Goal: Transaction & Acquisition: Purchase product/service

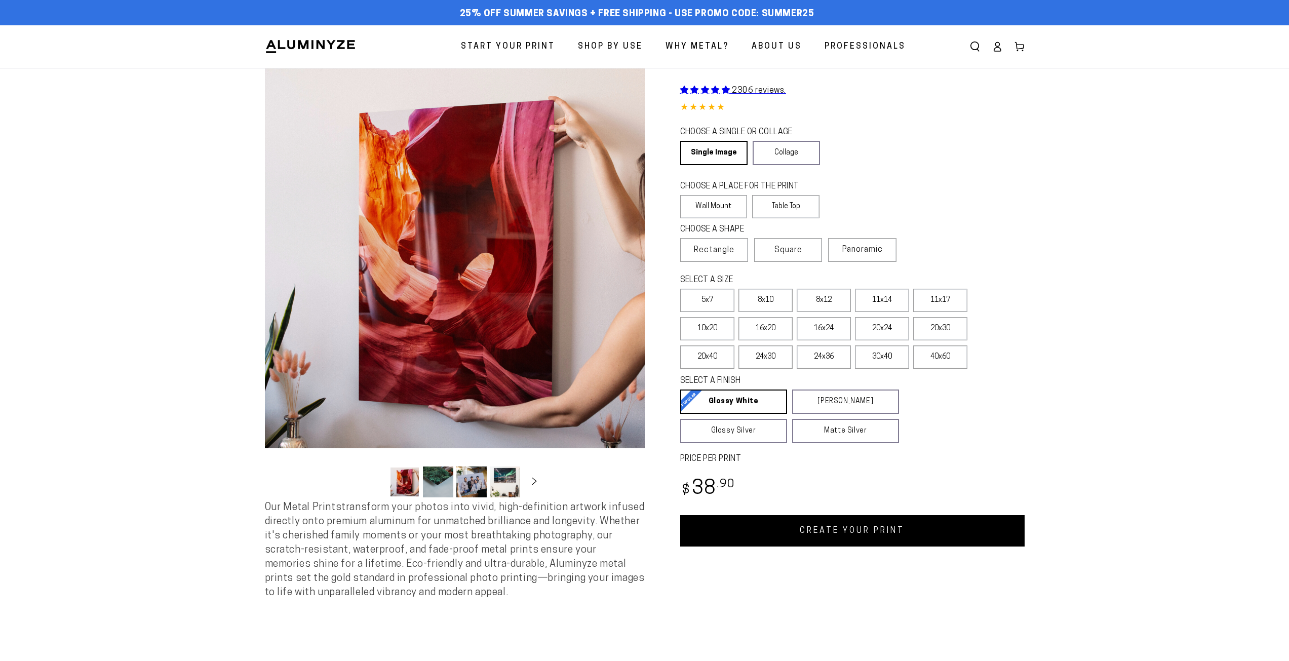
select select "**********"
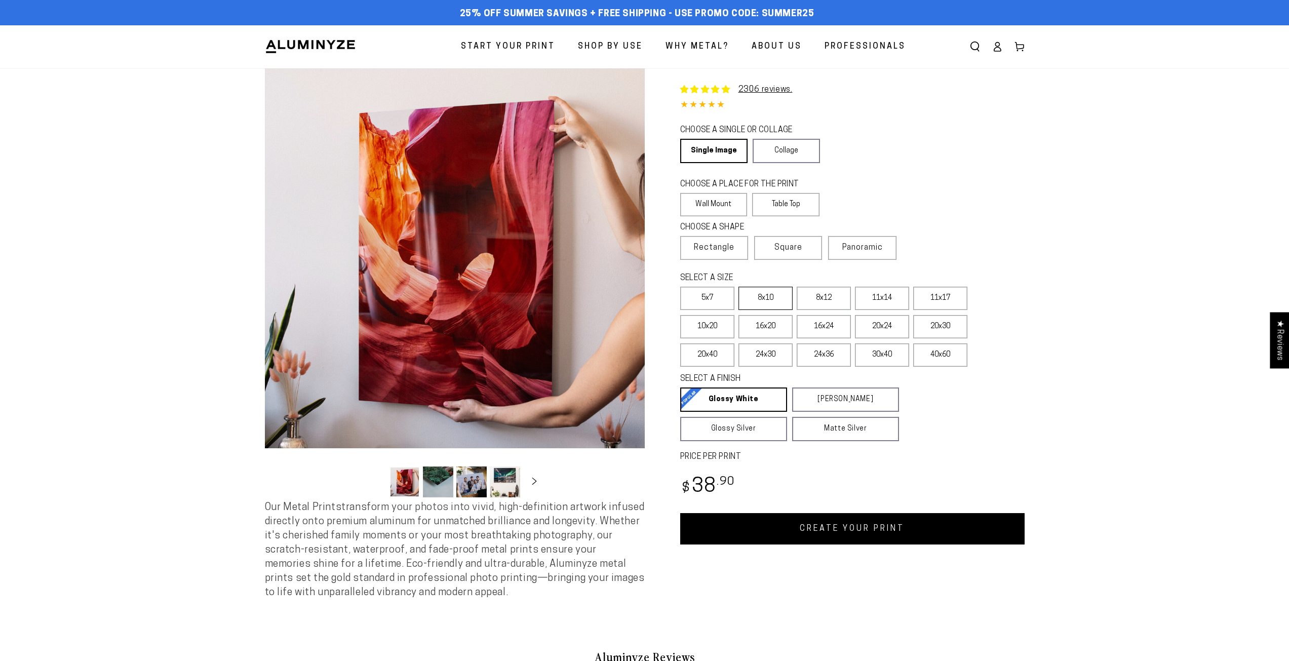
click at [755, 306] on label "8x10" at bounding box center [765, 298] width 54 height 23
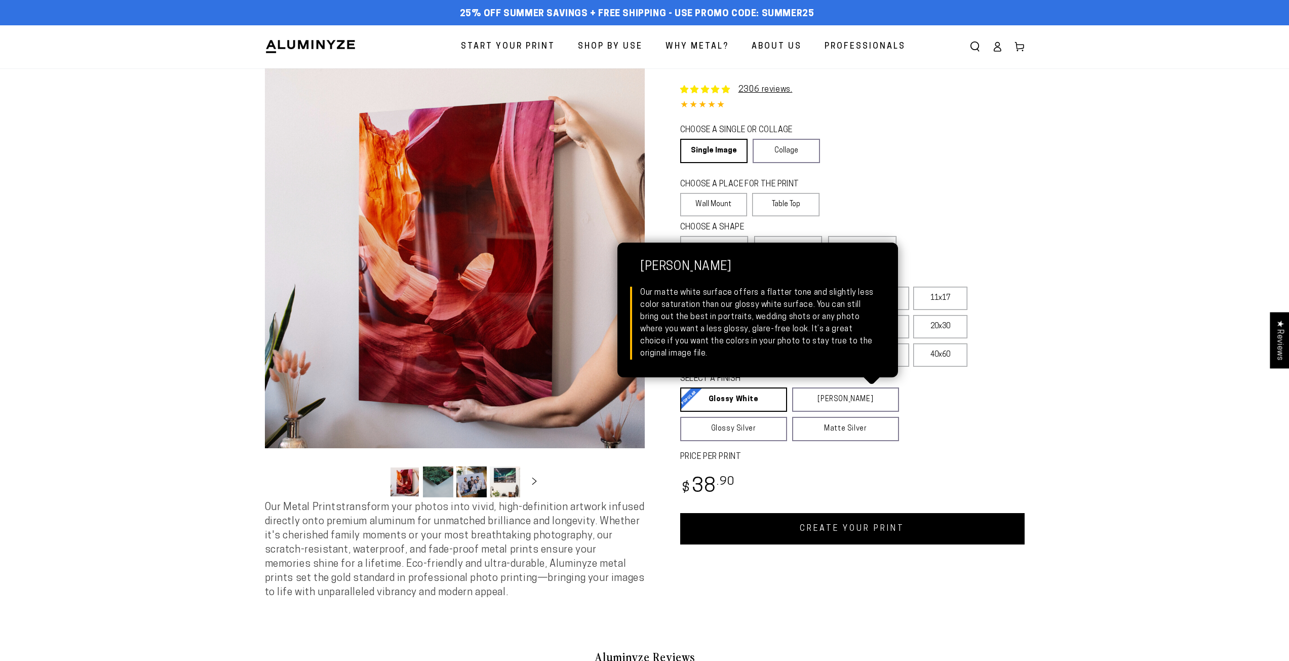
click at [856, 518] on link "CREATE YOUR PRINT" at bounding box center [852, 528] width 344 height 31
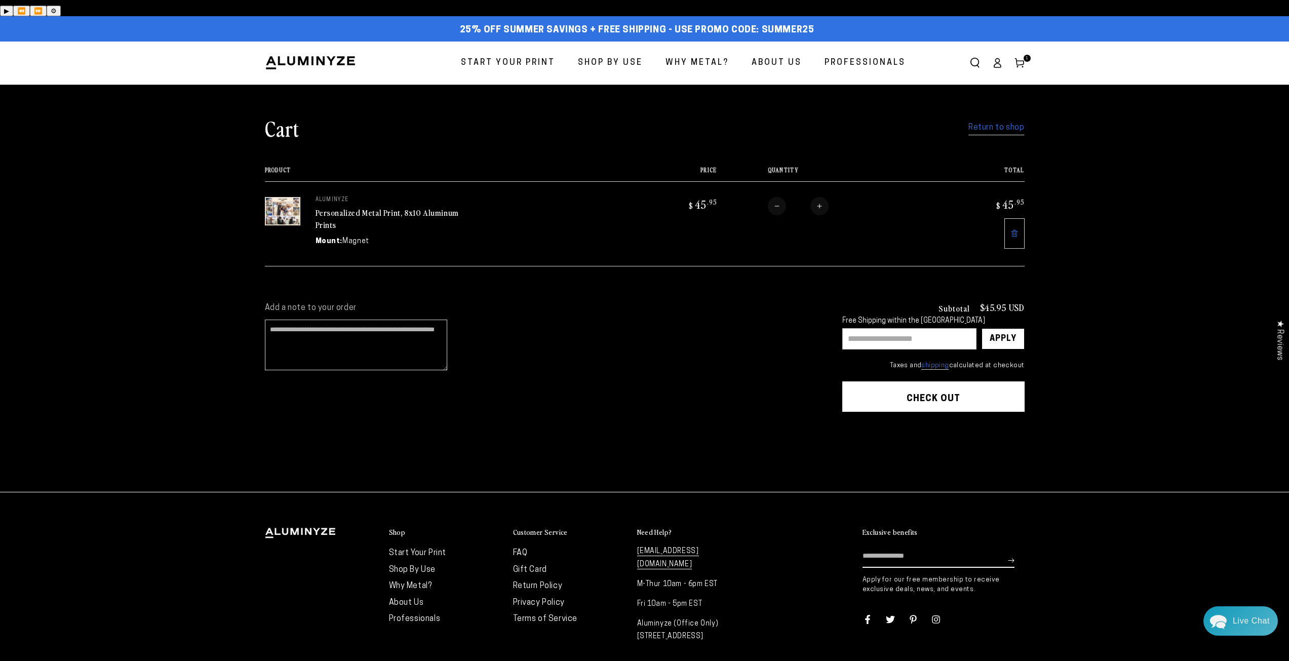
click at [898, 381] on button "Check out" at bounding box center [933, 396] width 182 height 30
